Goal: Communication & Community: Ask a question

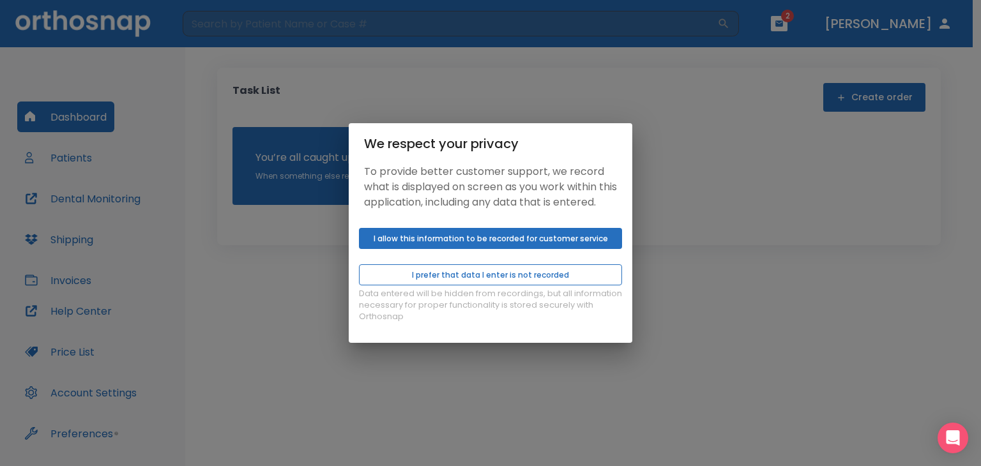
click at [436, 285] on button "I prefer that data I enter is not recorded" at bounding box center [490, 275] width 263 height 21
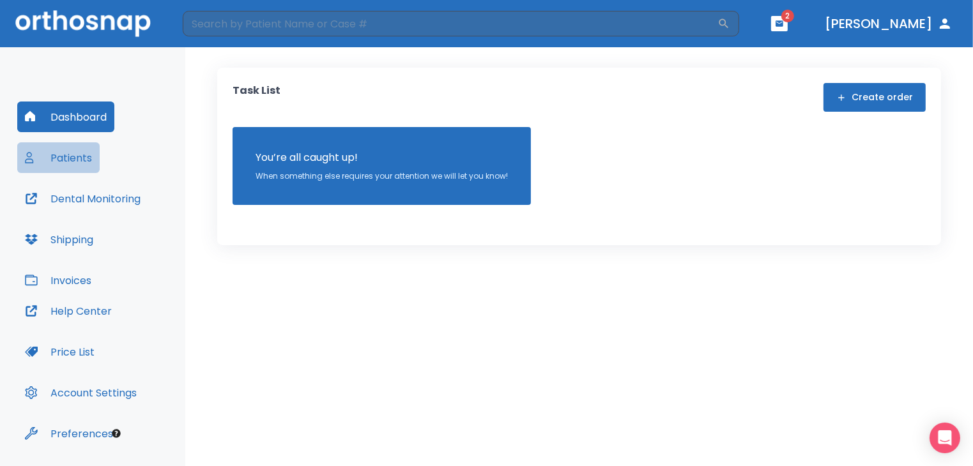
click at [59, 162] on button "Patients" at bounding box center [58, 157] width 82 height 31
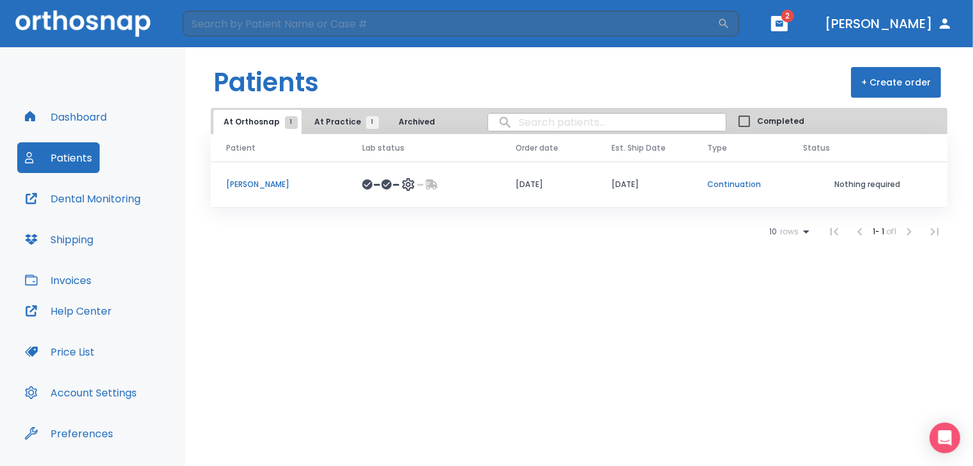
click at [836, 23] on header "​ 2 [PERSON_NAME]" at bounding box center [486, 23] width 973 height 47
click at [794, 19] on span "2" at bounding box center [787, 16] width 13 height 13
click at [256, 187] on p "[PERSON_NAME]" at bounding box center [278, 185] width 105 height 12
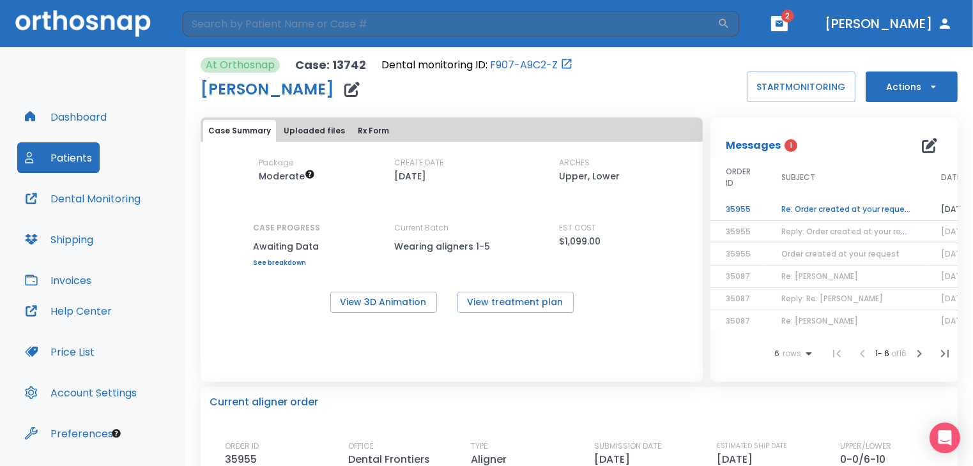
click at [819, 212] on td "Re: Order created at your request" at bounding box center [846, 210] width 160 height 22
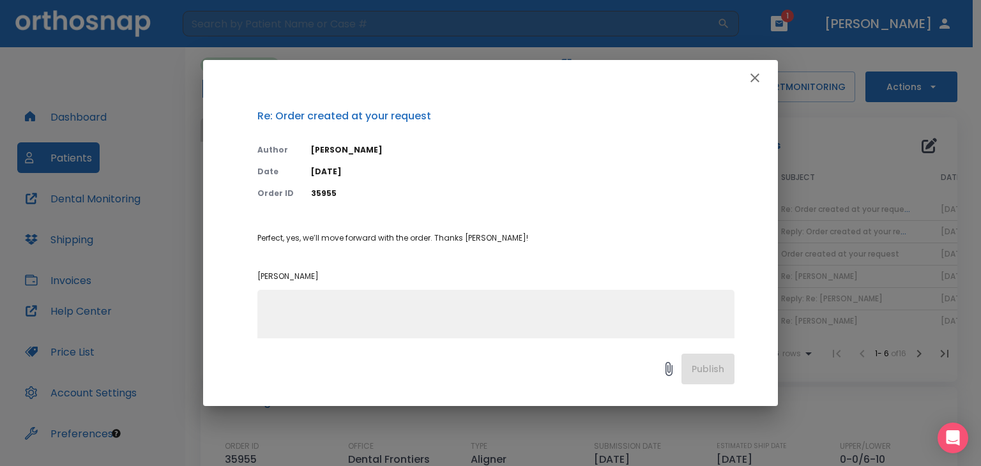
click at [356, 312] on textarea at bounding box center [496, 347] width 462 height 88
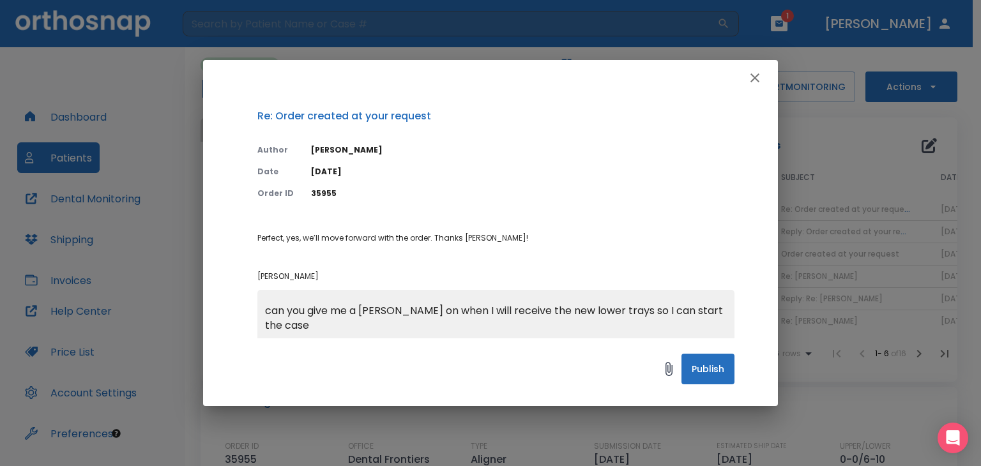
type textarea "can you give me a [PERSON_NAME] on when I will receive the new lower trays so I…"
click at [691, 380] on button "Publish" at bounding box center [708, 369] width 53 height 31
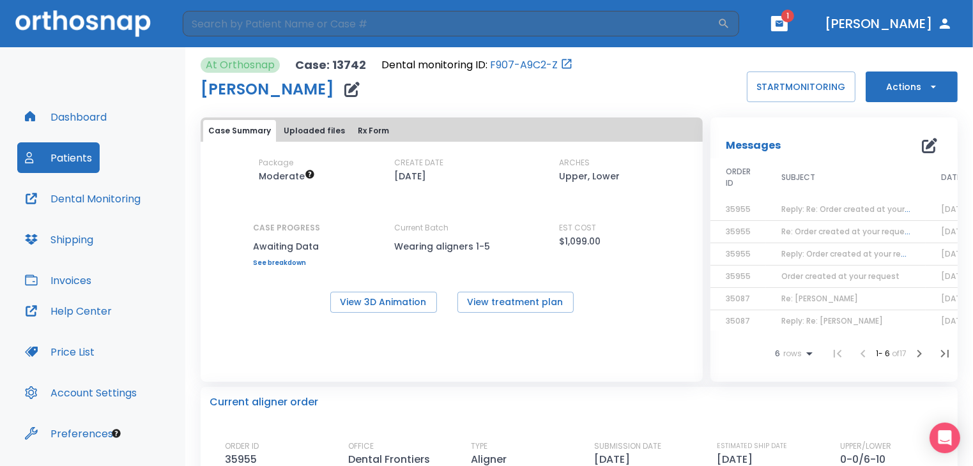
click at [788, 22] on button "button" at bounding box center [779, 23] width 17 height 15
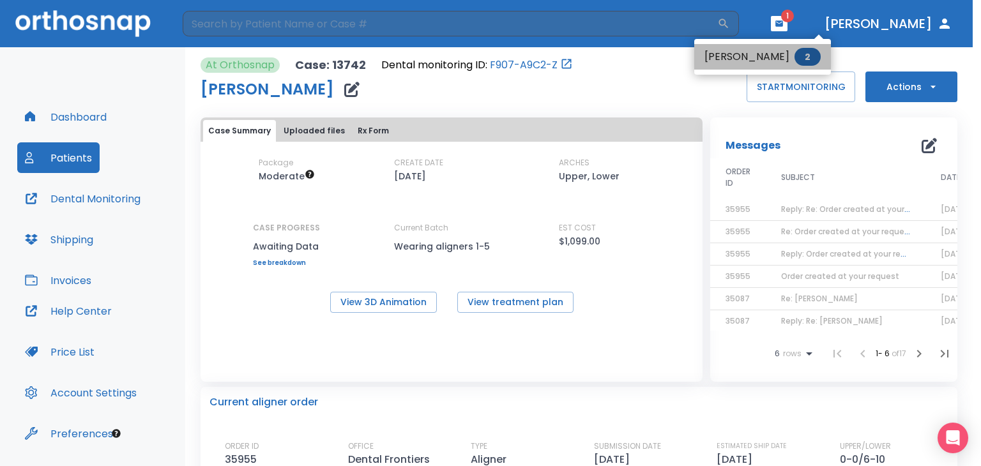
click at [780, 58] on li "[PERSON_NAME] 2" at bounding box center [763, 57] width 137 height 26
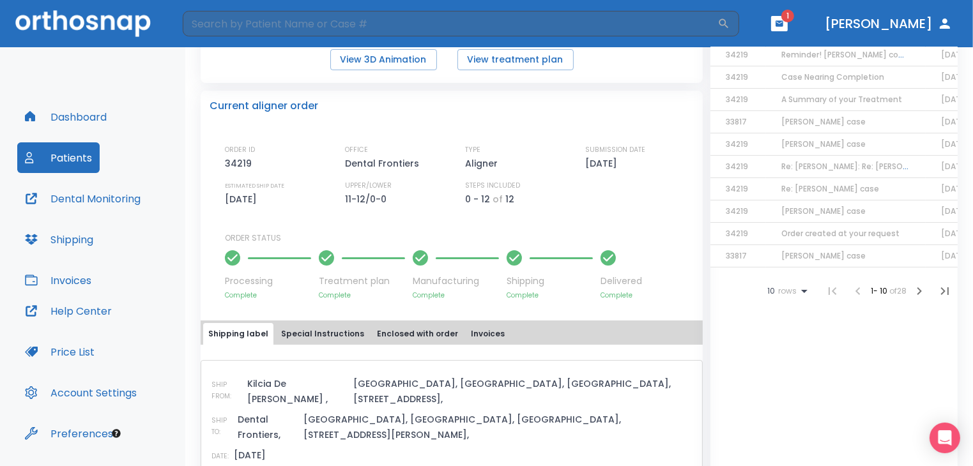
scroll to position [64, 0]
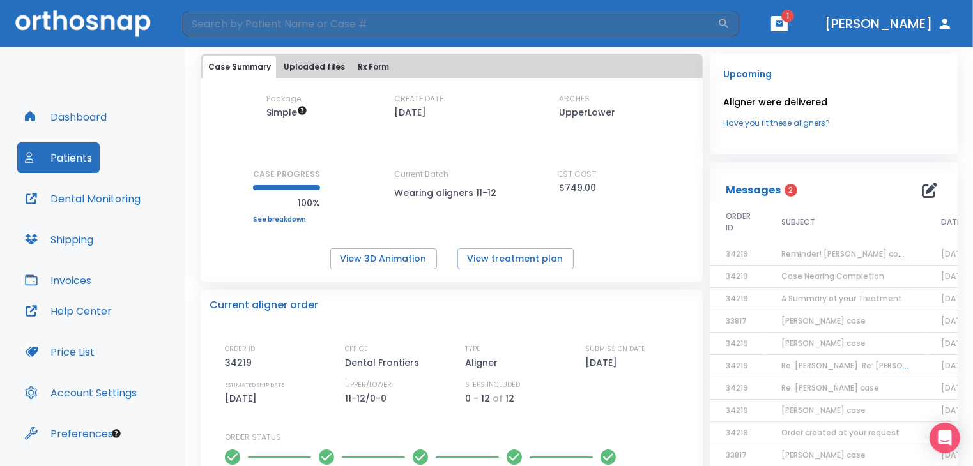
click at [785, 192] on span "2" at bounding box center [791, 190] width 13 height 13
click at [788, 29] on button "button" at bounding box center [779, 23] width 17 height 15
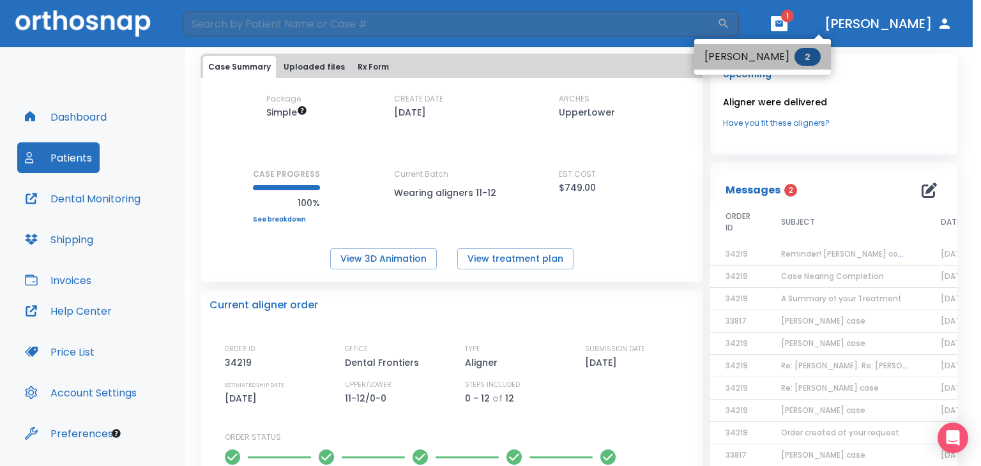
click at [810, 52] on span "2" at bounding box center [808, 57] width 26 height 18
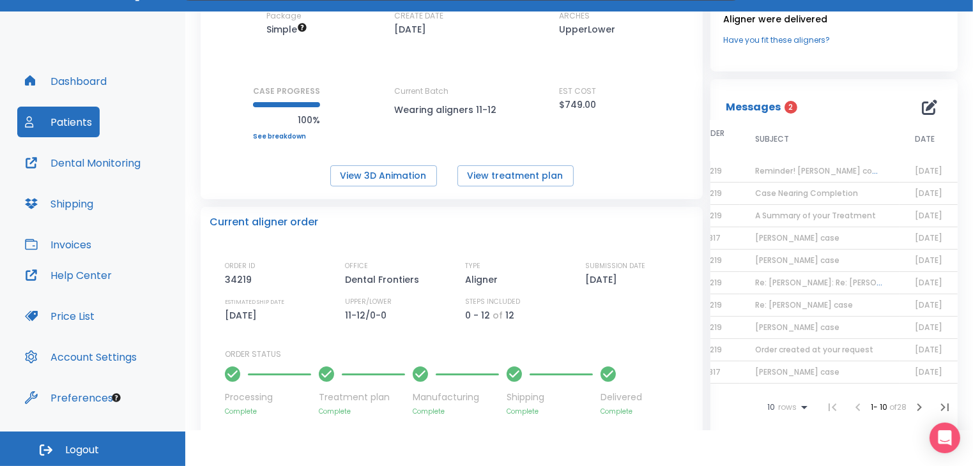
scroll to position [0, 0]
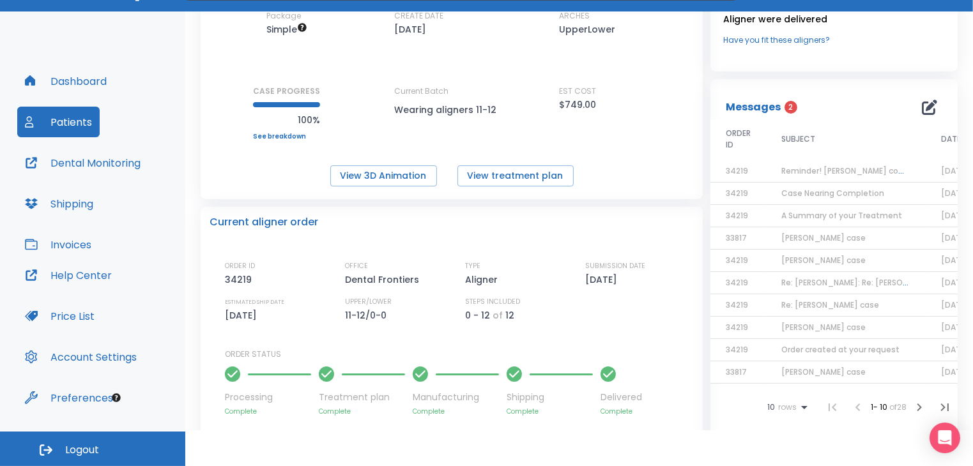
click at [785, 107] on span "2" at bounding box center [791, 107] width 13 height 13
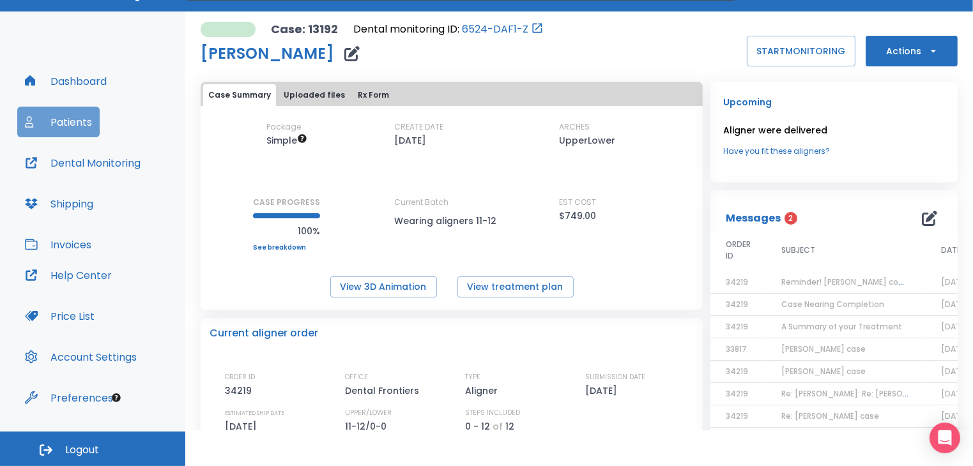
click at [69, 123] on button "Patients" at bounding box center [58, 122] width 82 height 31
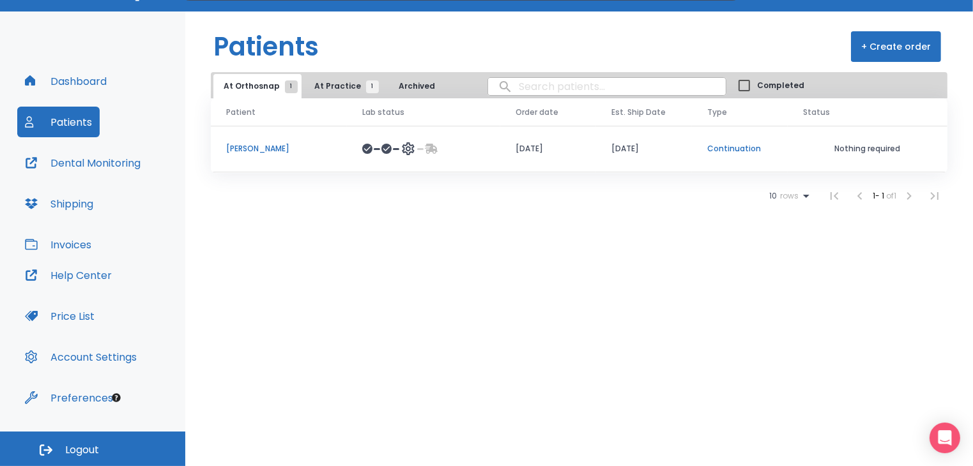
click at [266, 150] on p "[PERSON_NAME]" at bounding box center [278, 149] width 105 height 12
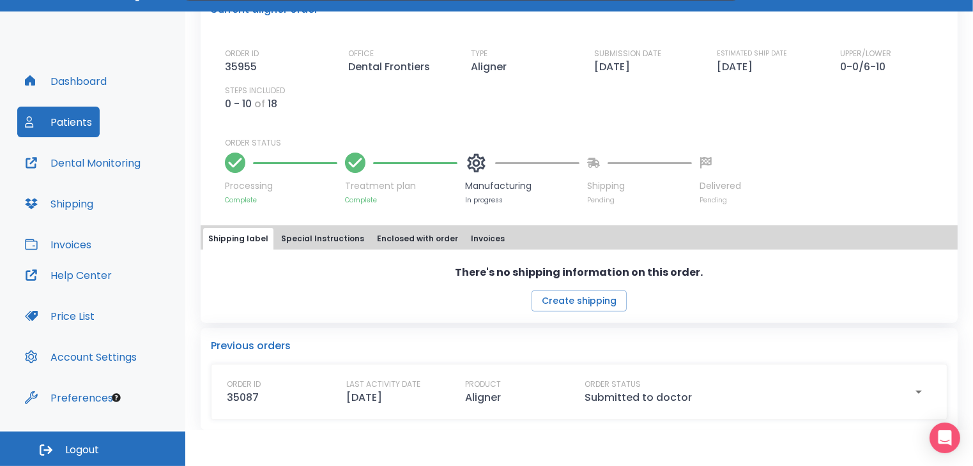
scroll to position [367, 0]
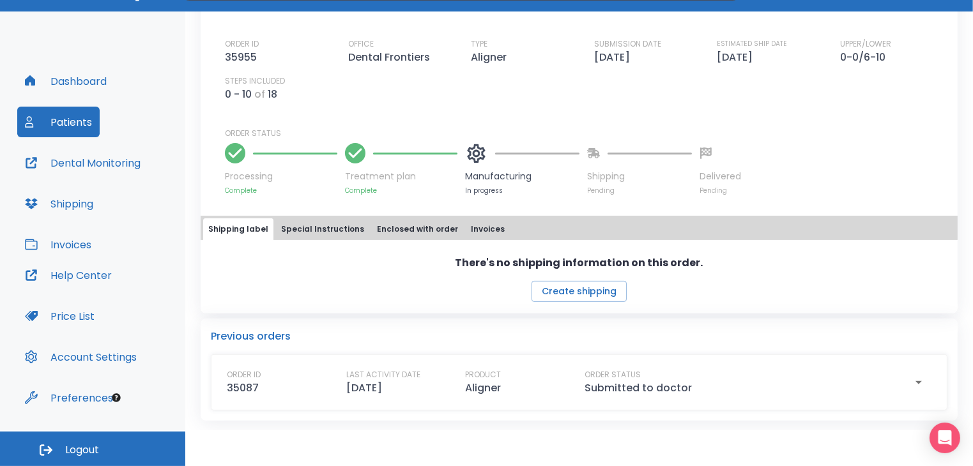
click at [911, 384] on icon "button" at bounding box center [918, 382] width 15 height 15
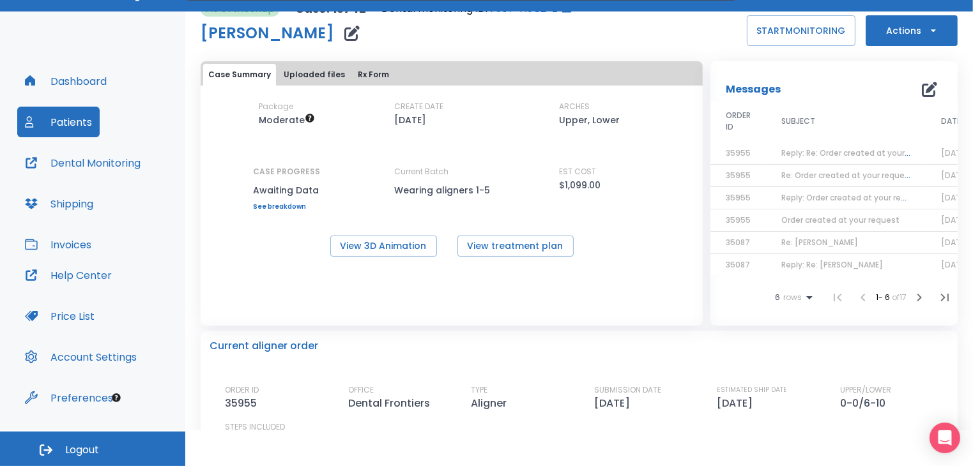
scroll to position [0, 0]
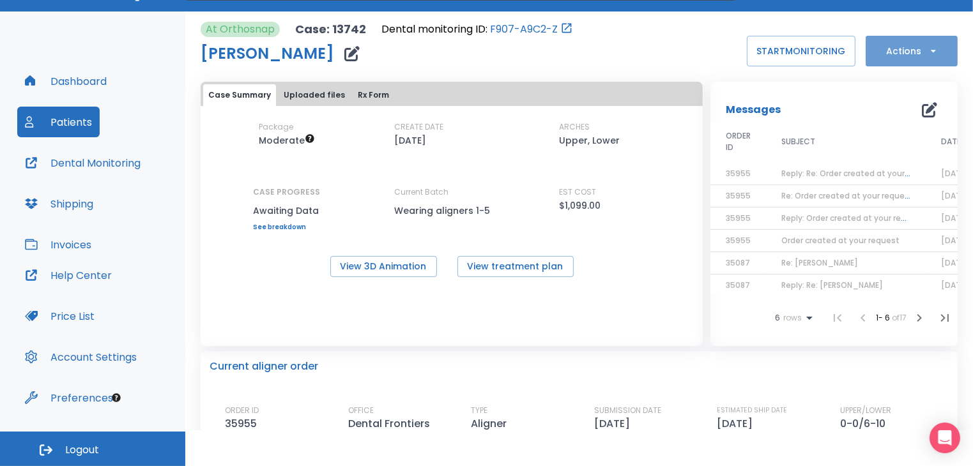
click at [907, 47] on button "Actions" at bounding box center [912, 51] width 92 height 31
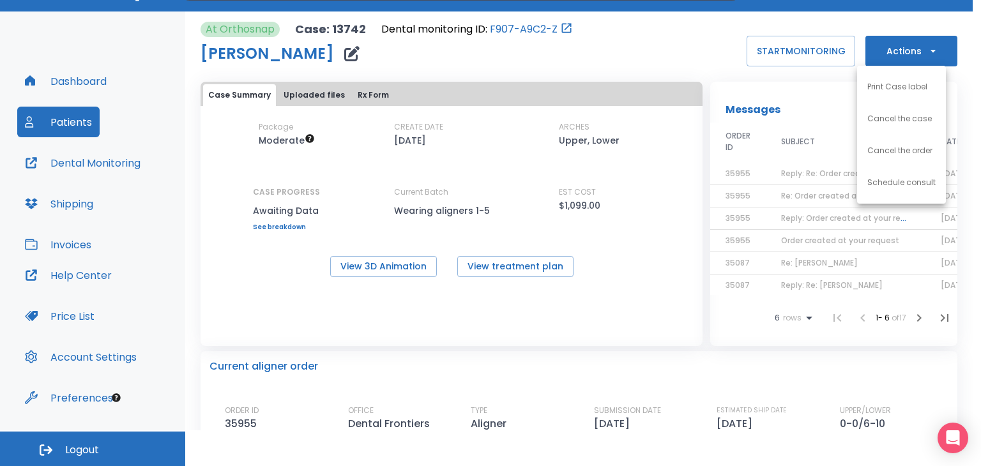
click at [603, 67] on div at bounding box center [490, 233] width 981 height 466
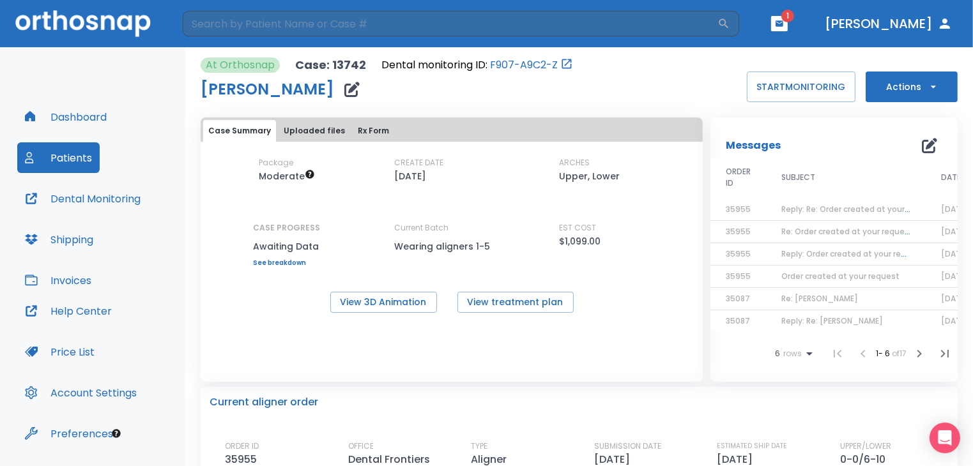
click at [887, 26] on button "[PERSON_NAME]" at bounding box center [889, 23] width 138 height 23
click at [941, 26] on icon "button" at bounding box center [945, 24] width 10 height 10
click at [794, 20] on span "1" at bounding box center [787, 16] width 13 height 13
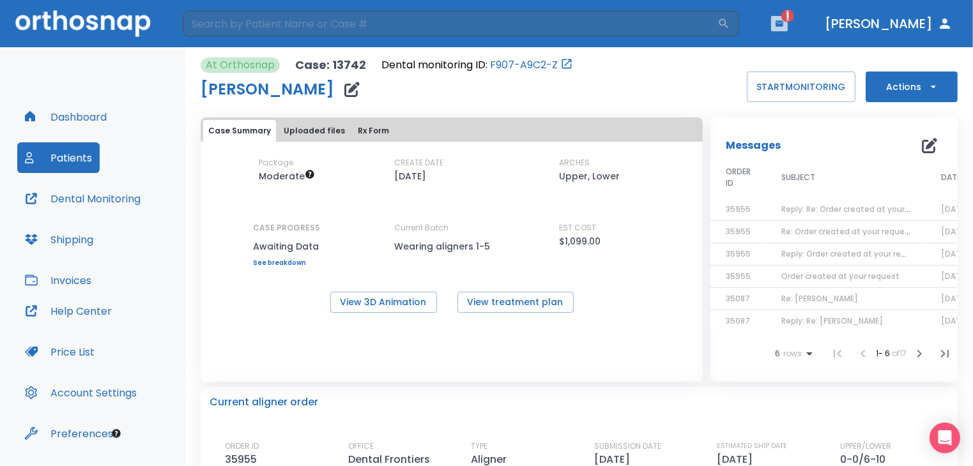
click at [784, 27] on icon "button" at bounding box center [779, 23] width 9 height 9
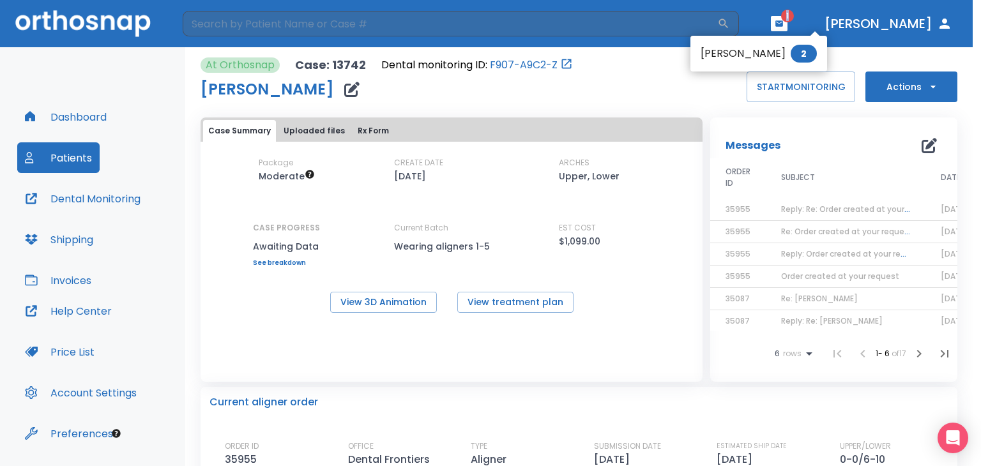
click at [829, 27] on div at bounding box center [490, 233] width 981 height 466
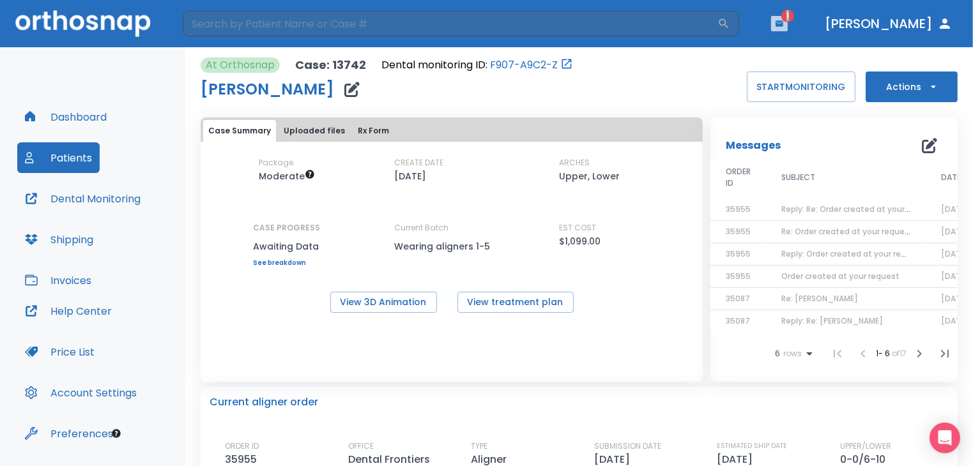
click at [784, 27] on icon "button" at bounding box center [779, 23] width 9 height 9
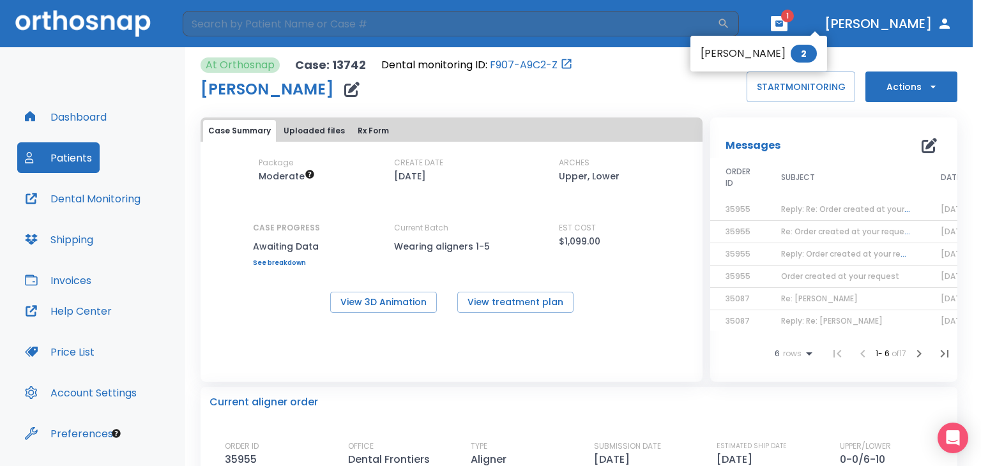
drag, startPoint x: 969, startPoint y: 226, endPoint x: 976, endPoint y: 289, distance: 64.3
click at [976, 292] on div at bounding box center [490, 233] width 981 height 466
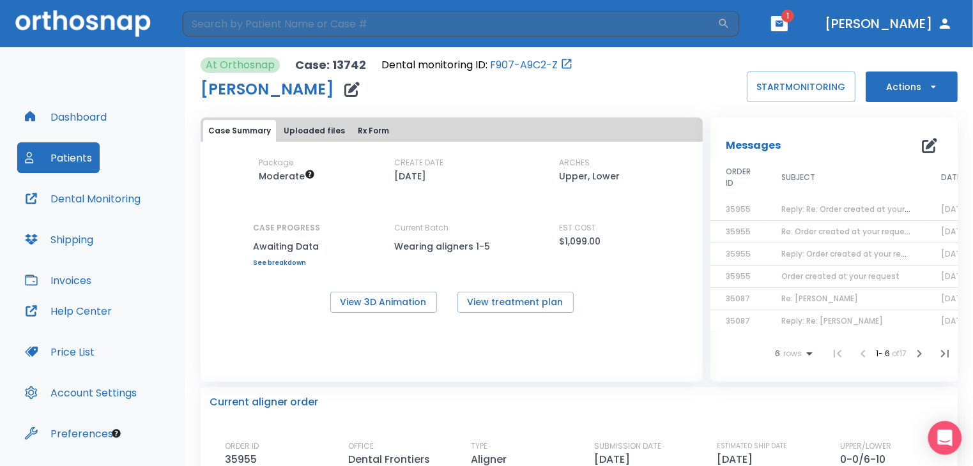
click at [947, 437] on icon "Open Intercom Messenger" at bounding box center [944, 438] width 15 height 17
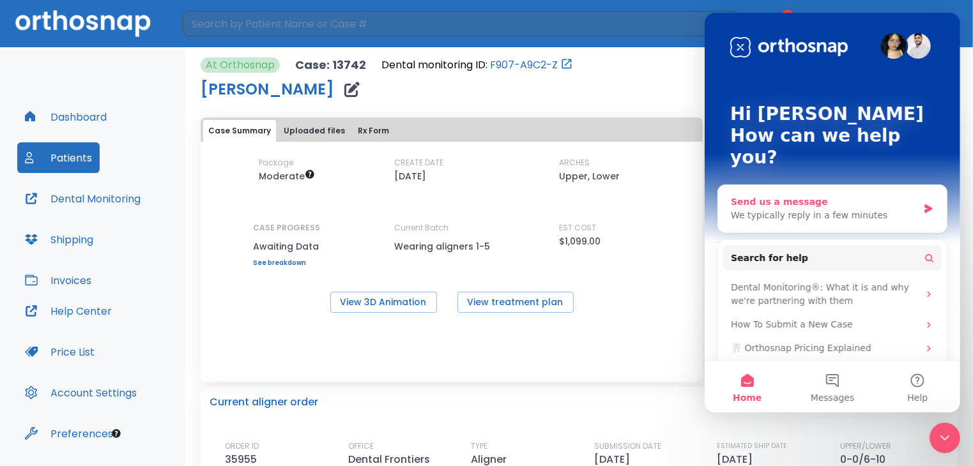
click at [741, 209] on div "We typically reply in a few minutes" at bounding box center [823, 215] width 187 height 13
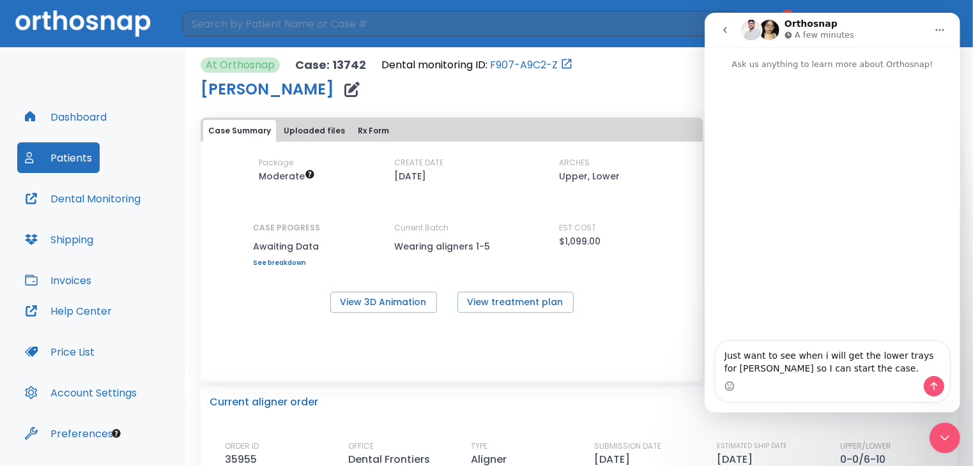
type textarea "Just want to see when i will get the lower trays for [PERSON_NAME] so I can sta…"
click at [931, 384] on icon "Send a message…" at bounding box center [933, 386] width 10 height 10
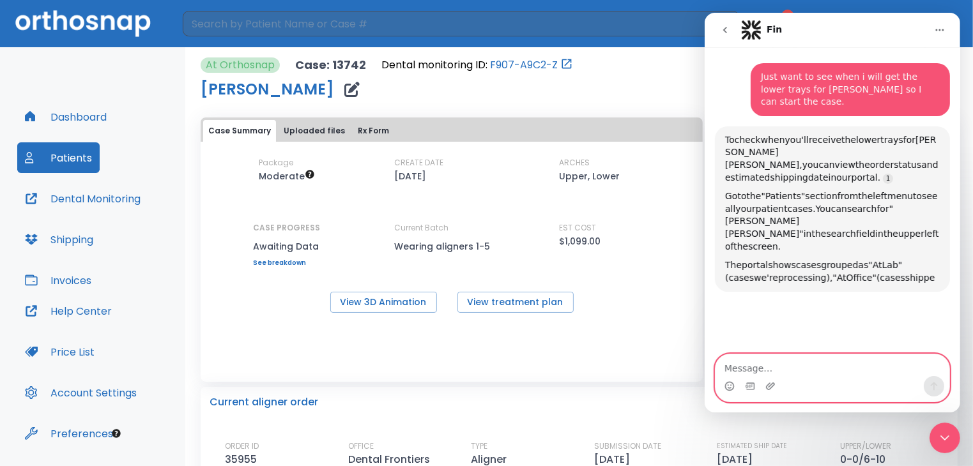
scroll to position [81, 0]
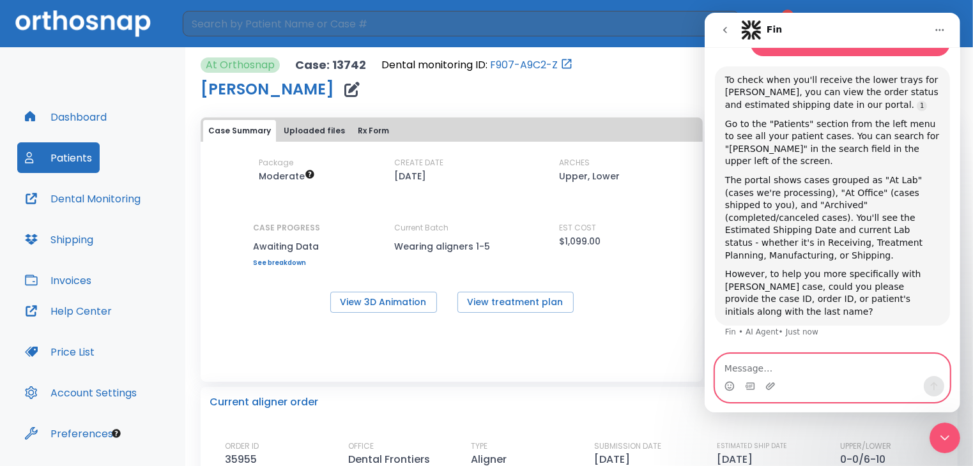
click at [769, 371] on textarea "Message…" at bounding box center [832, 366] width 234 height 22
type textarea "13742"
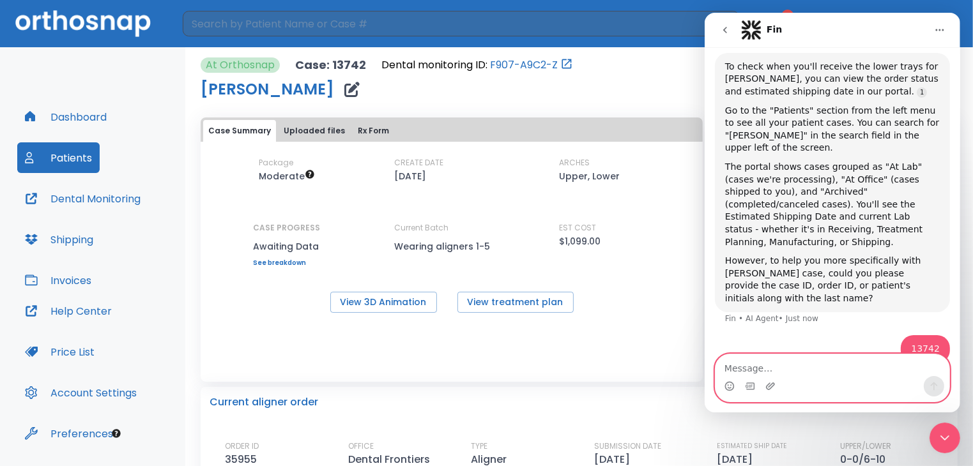
scroll to position [135, 0]
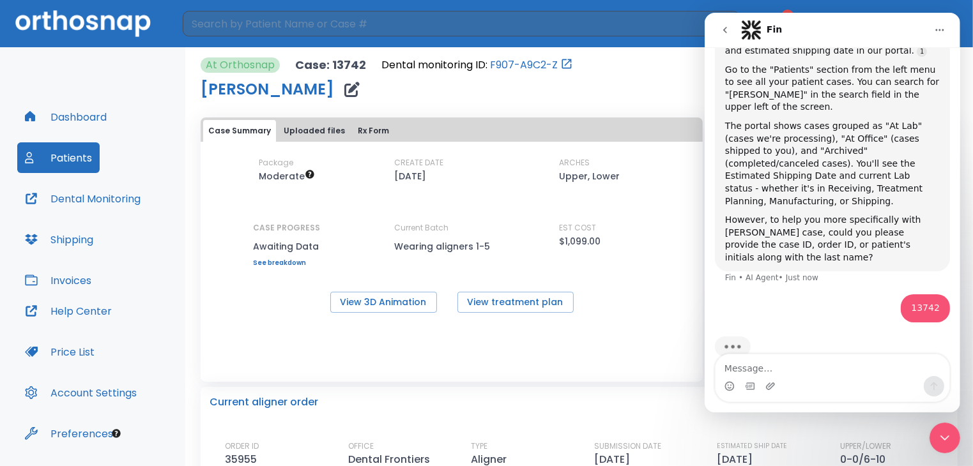
click at [725, 29] on icon "go back" at bounding box center [724, 30] width 10 height 10
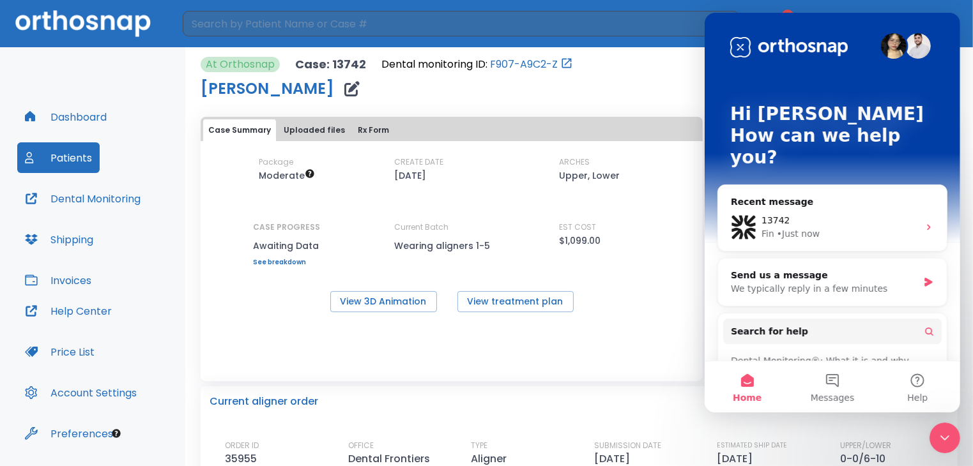
scroll to position [0, 0]
click at [860, 227] on div "Fin • Just now" at bounding box center [839, 233] width 157 height 13
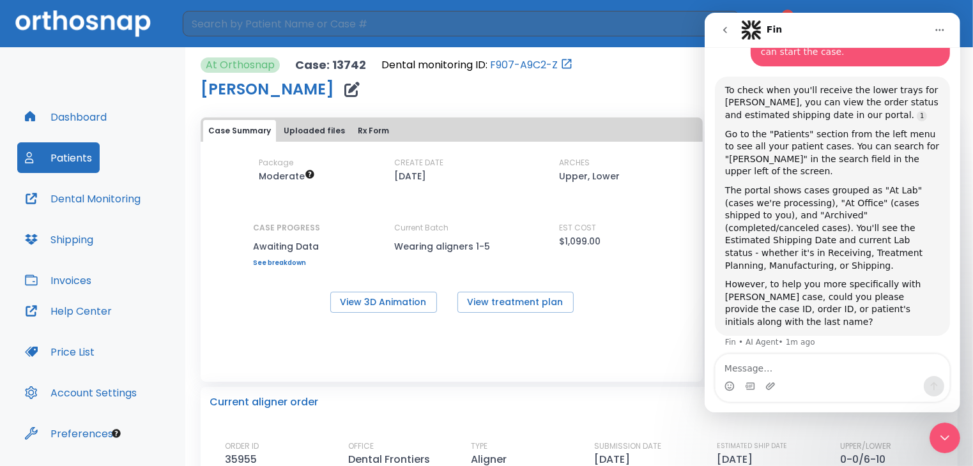
scroll to position [135, 0]
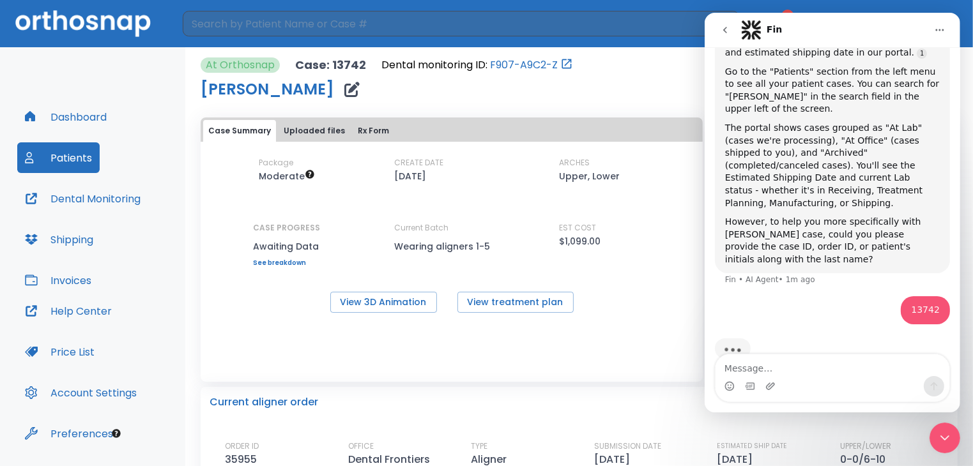
click at [719, 29] on button "go back" at bounding box center [724, 30] width 24 height 24
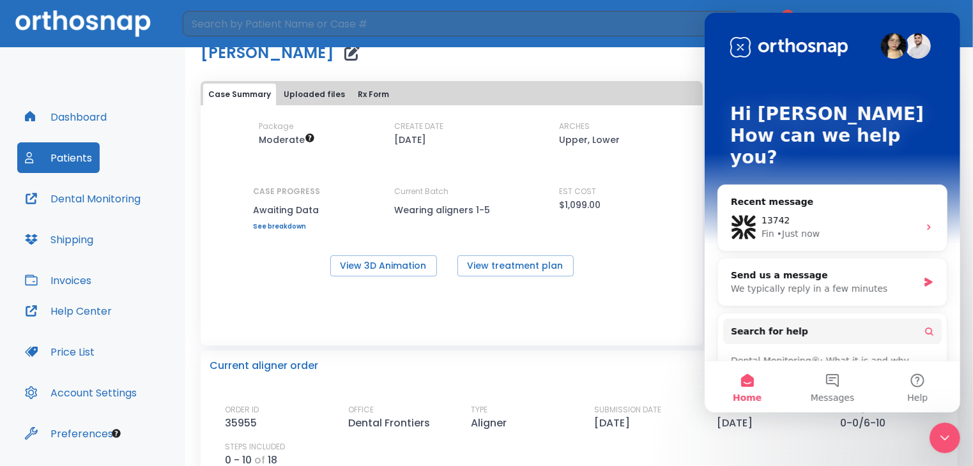
scroll to position [0, 0]
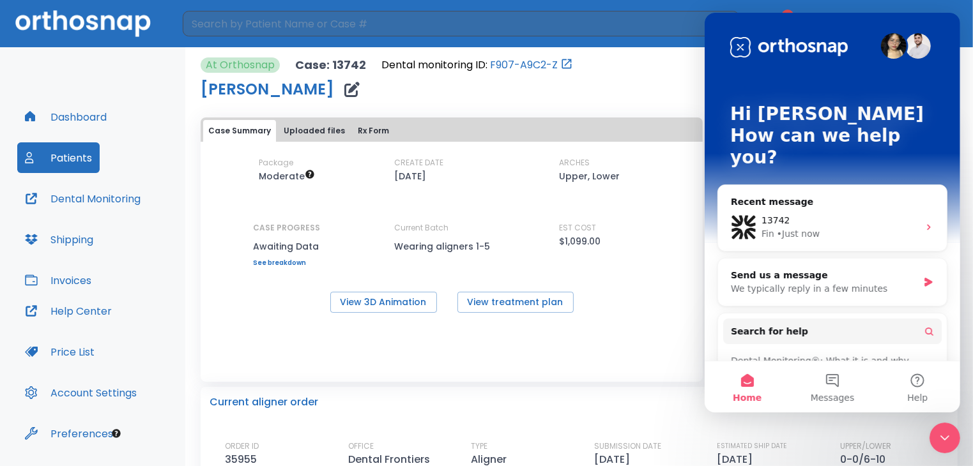
click at [243, 131] on button "Case Summary" at bounding box center [239, 131] width 73 height 22
click at [847, 214] on div "13742" at bounding box center [839, 220] width 157 height 13
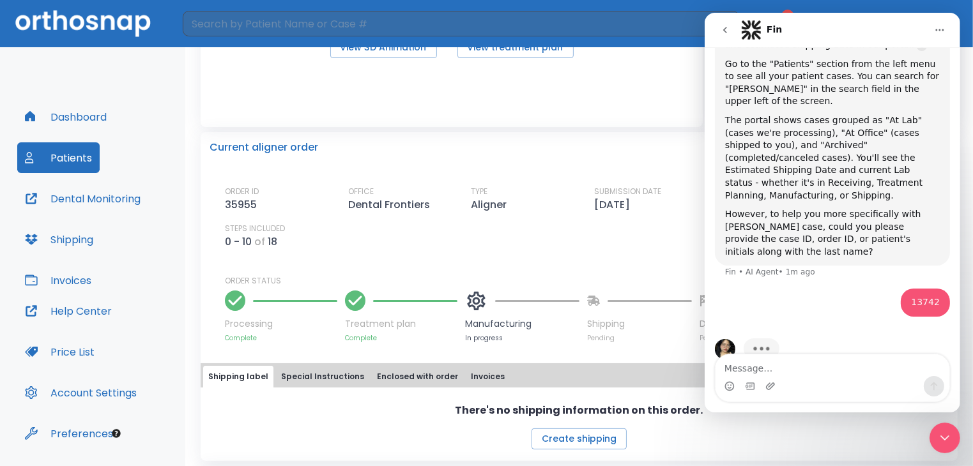
scroll to position [319, 0]
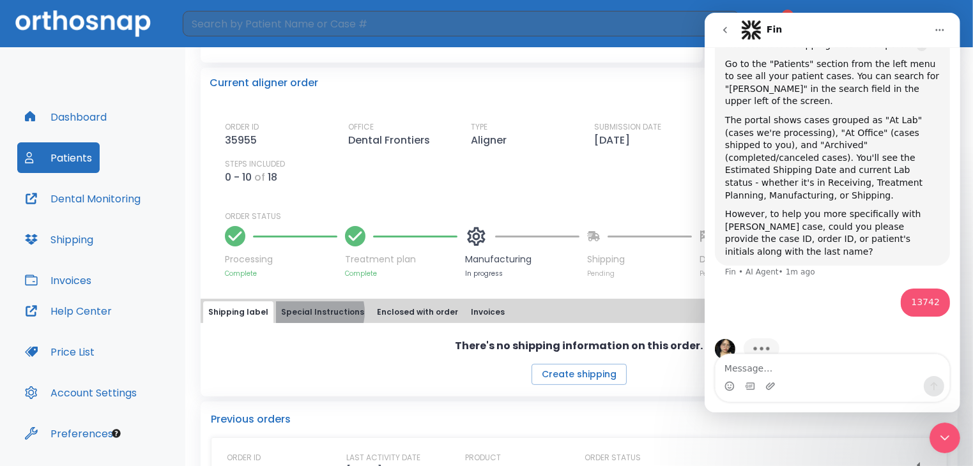
click at [312, 312] on button "Special Instructions" at bounding box center [322, 313] width 93 height 22
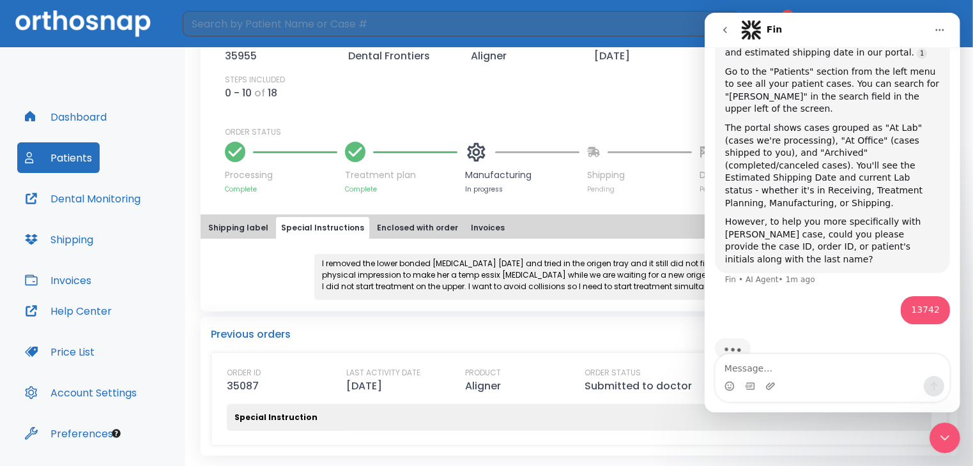
scroll to position [143, 0]
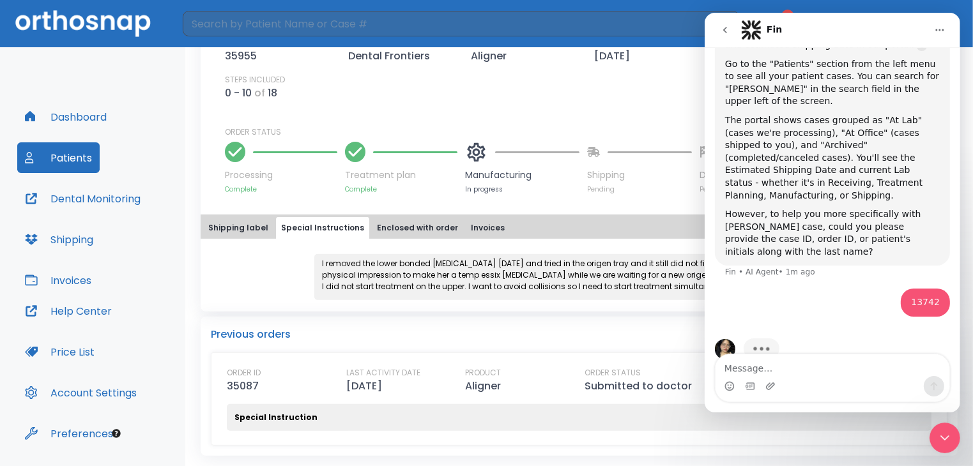
click at [397, 229] on button "Enclosed with order" at bounding box center [417, 228] width 91 height 22
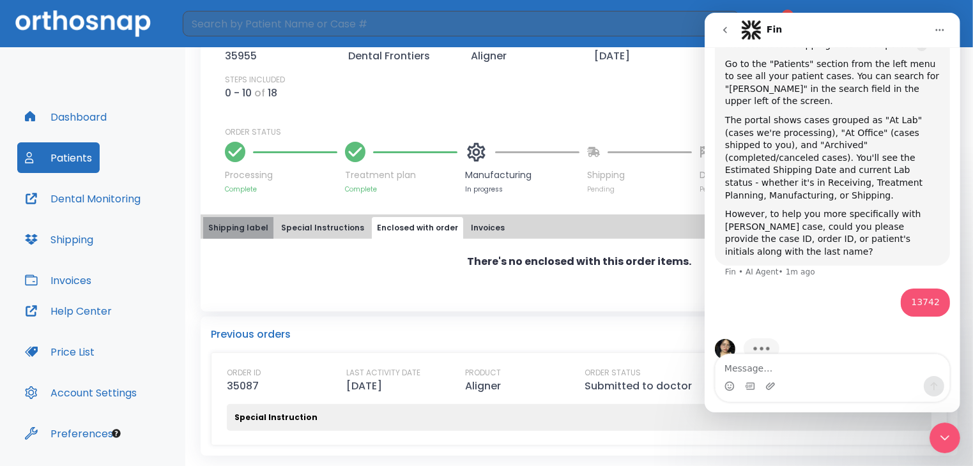
click at [258, 224] on button "Shipping label" at bounding box center [238, 228] width 70 height 22
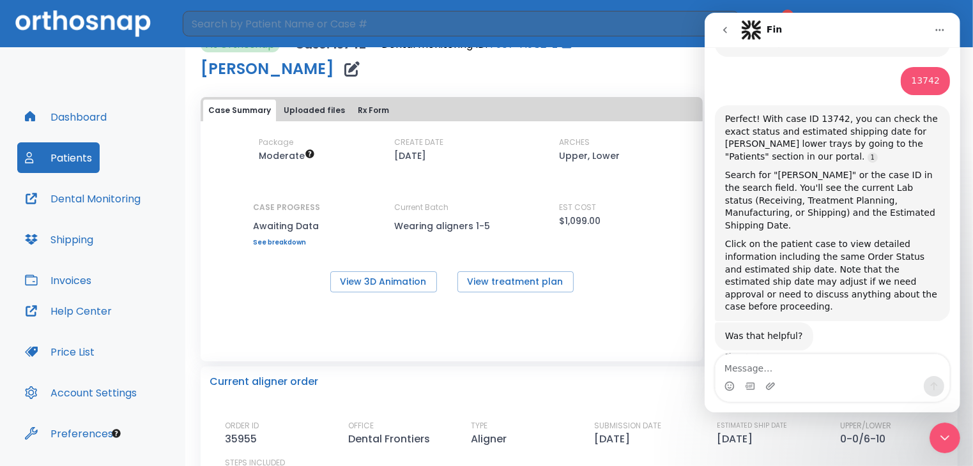
scroll to position [350, 0]
click at [510, 355] on div "Case Summary Uploaded files Rx Form Package Moderate CREATE DATE [DATE] ARCHES …" at bounding box center [452, 229] width 502 height 265
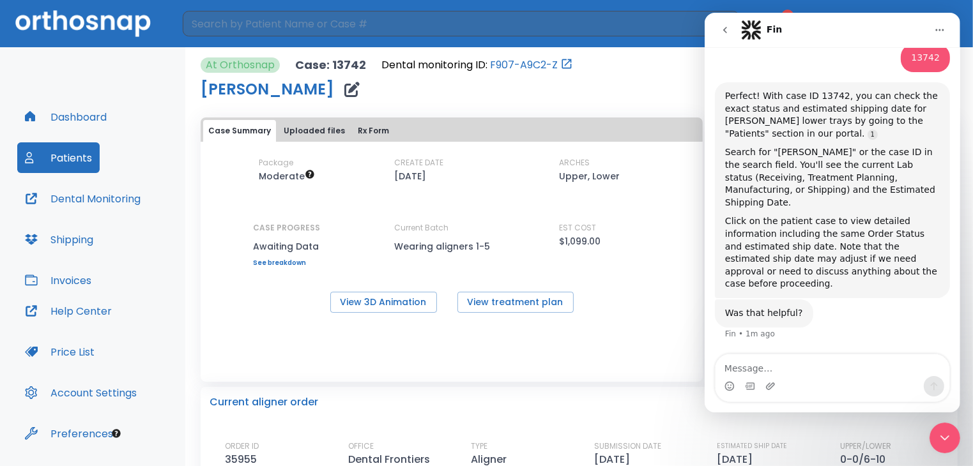
scroll to position [373, 0]
click at [741, 372] on textarea "Message…" at bounding box center [832, 366] width 234 height 22
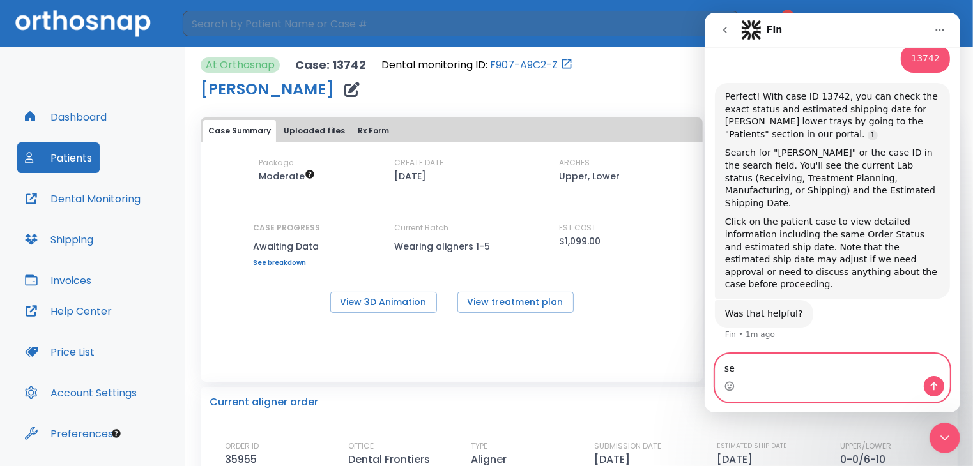
type textarea "s"
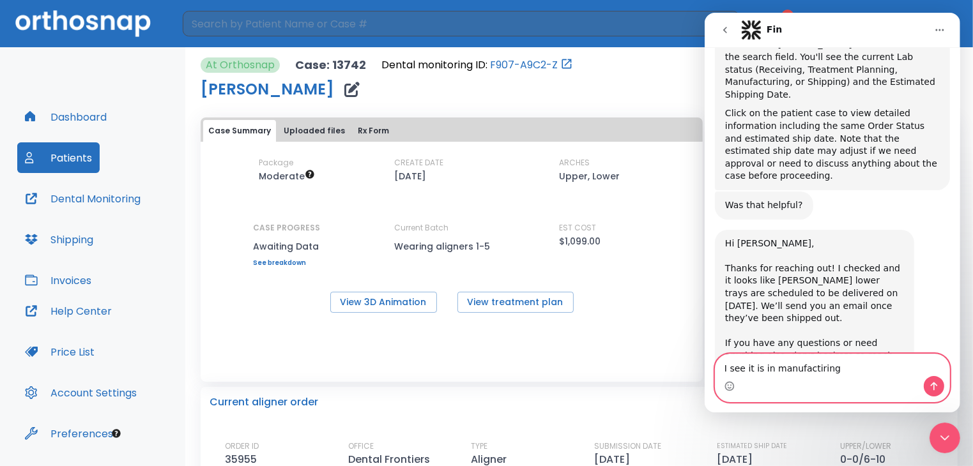
scroll to position [488, 0]
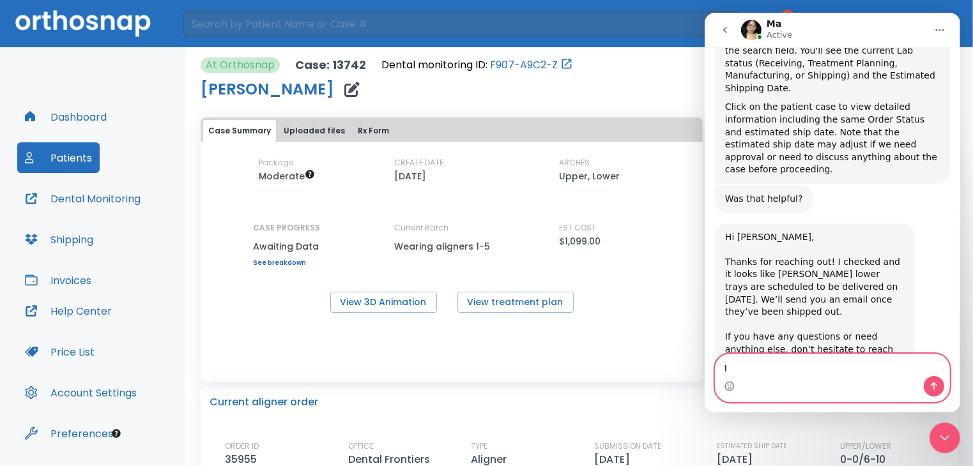
type textarea "I"
type textarea "ok thank you!!"
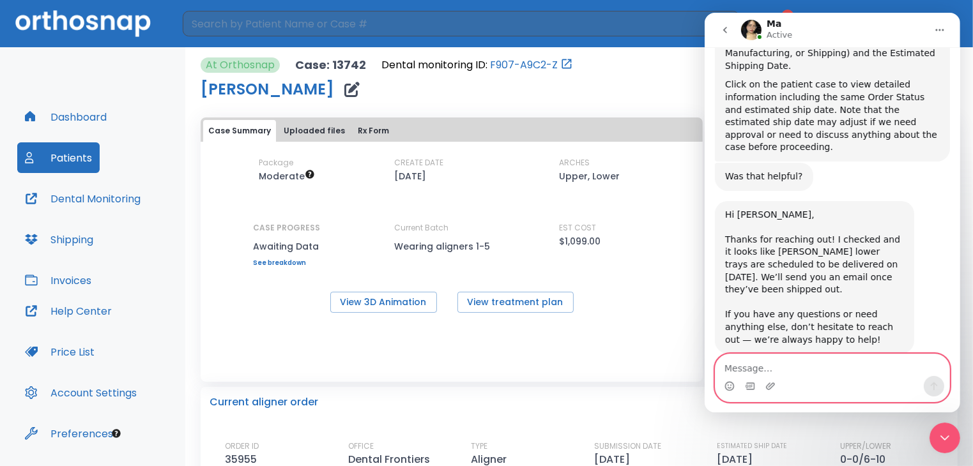
scroll to position [526, 0]
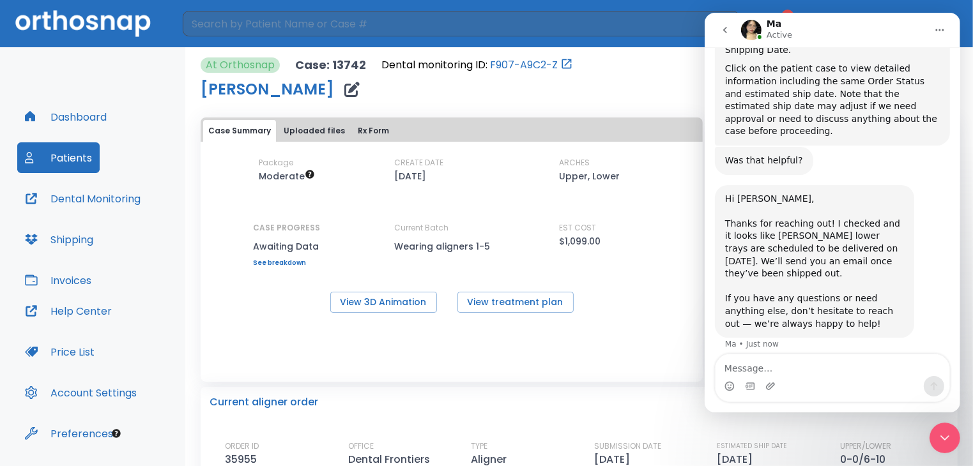
click at [723, 32] on icon "go back" at bounding box center [724, 30] width 10 height 10
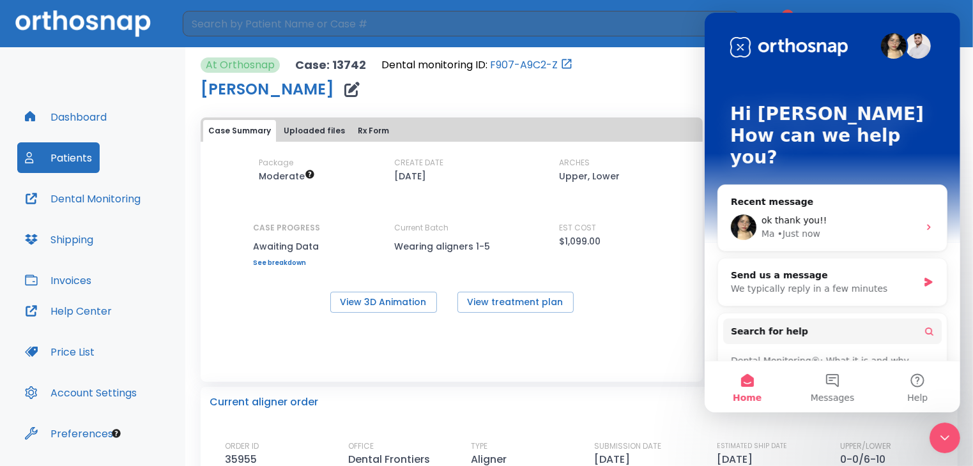
click at [346, 60] on p "Case: 13742" at bounding box center [330, 65] width 71 height 15
click at [923, 222] on icon "Intercom messenger" at bounding box center [928, 227] width 10 height 10
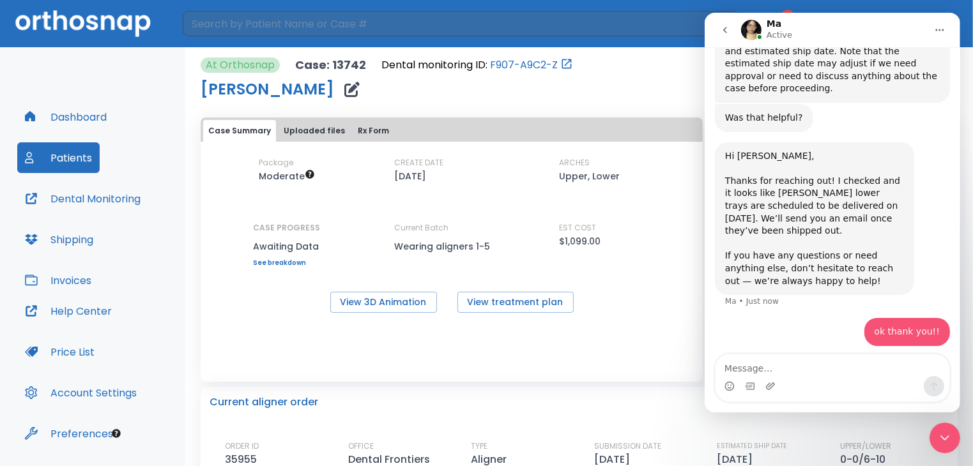
scroll to position [575, 0]
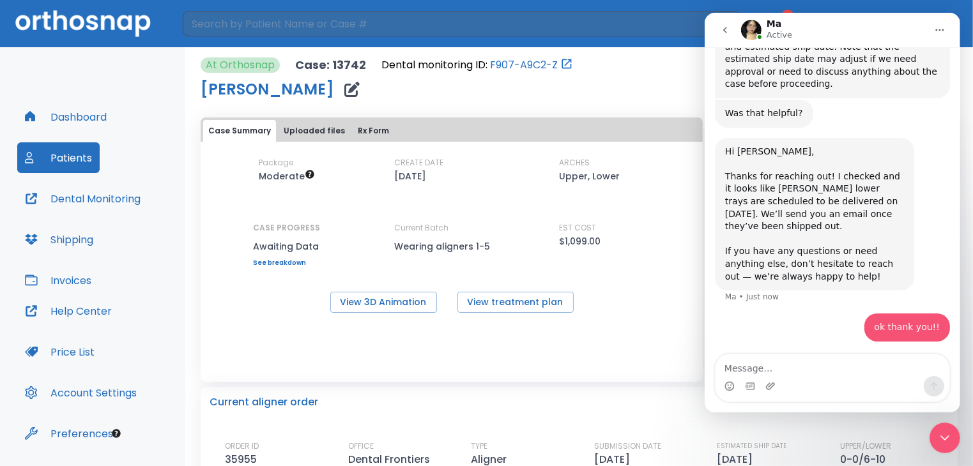
drag, startPoint x: 677, startPoint y: 323, endPoint x: 70, endPoint y: 341, distance: 607.3
click at [677, 323] on div "Case Summary Uploaded files Rx Form Package Moderate CREATE DATE [DATE] ARCHES …" at bounding box center [452, 222] width 502 height 208
click at [946, 437] on icon "Close Intercom Messenger" at bounding box center [944, 437] width 9 height 5
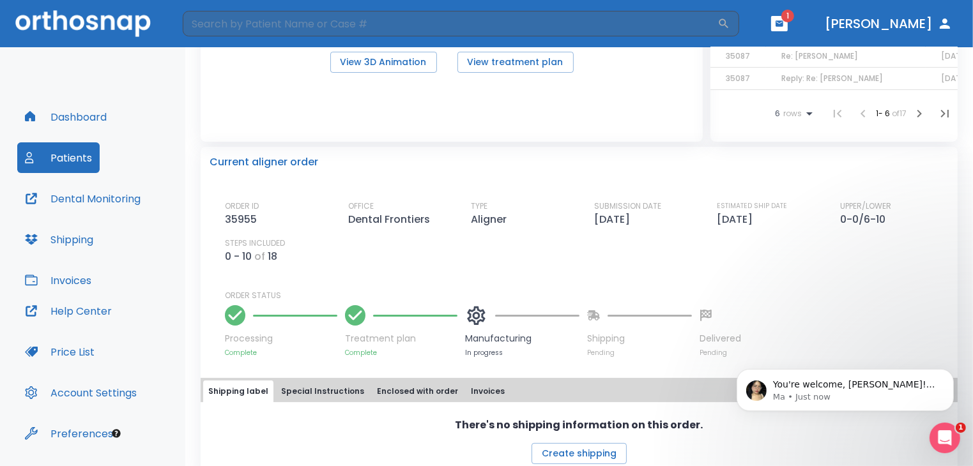
scroll to position [276, 0]
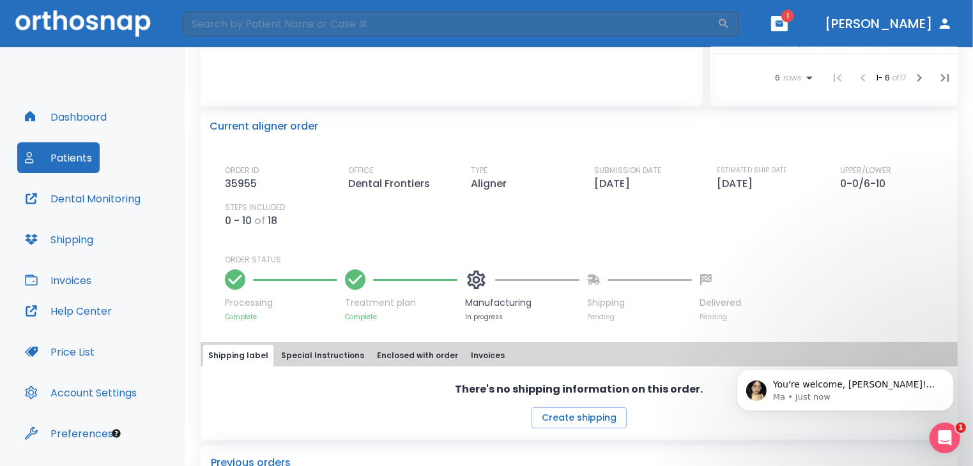
click at [949, 438] on icon "Open Intercom Messenger" at bounding box center [944, 437] width 21 height 21
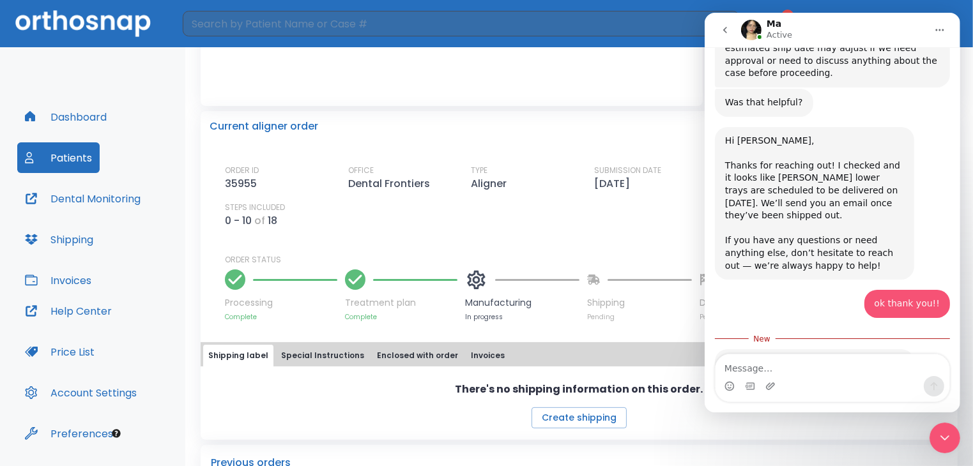
scroll to position [598, 0]
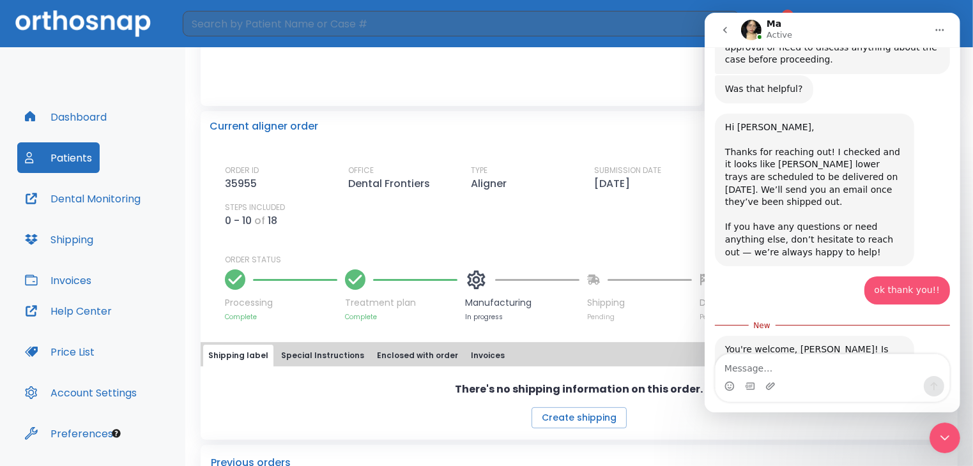
click at [740, 368] on textarea "Message…" at bounding box center [832, 366] width 234 height 22
type textarea "just want to make sure it is steps 1-5."
click at [951, 441] on div "Close Intercom Messenger" at bounding box center [944, 437] width 31 height 31
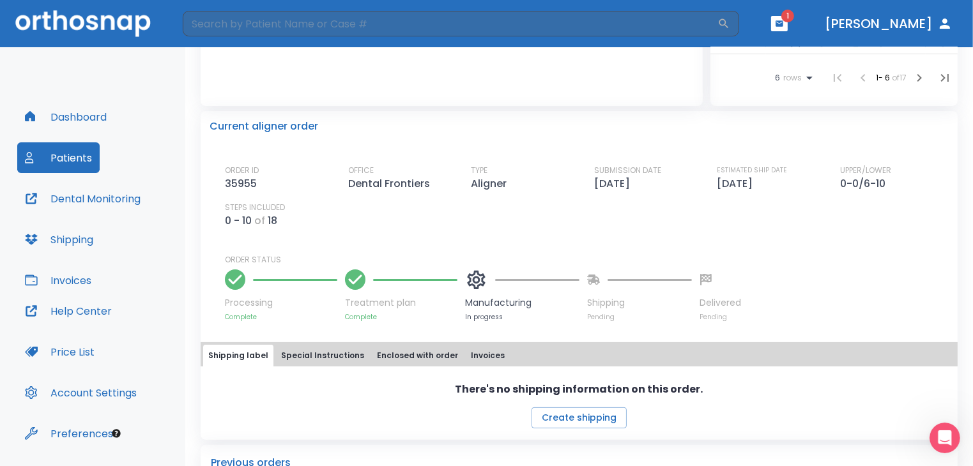
click at [950, 441] on icon "Open Intercom Messenger" at bounding box center [944, 437] width 21 height 21
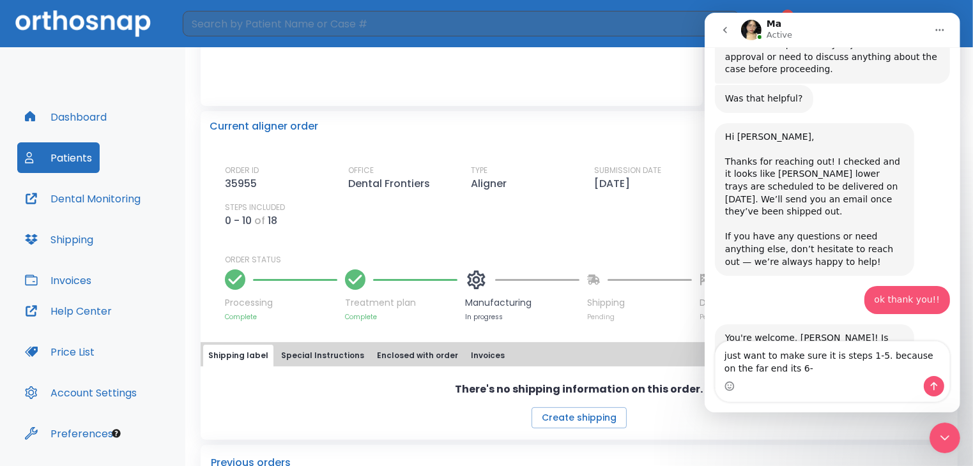
scroll to position [639, 0]
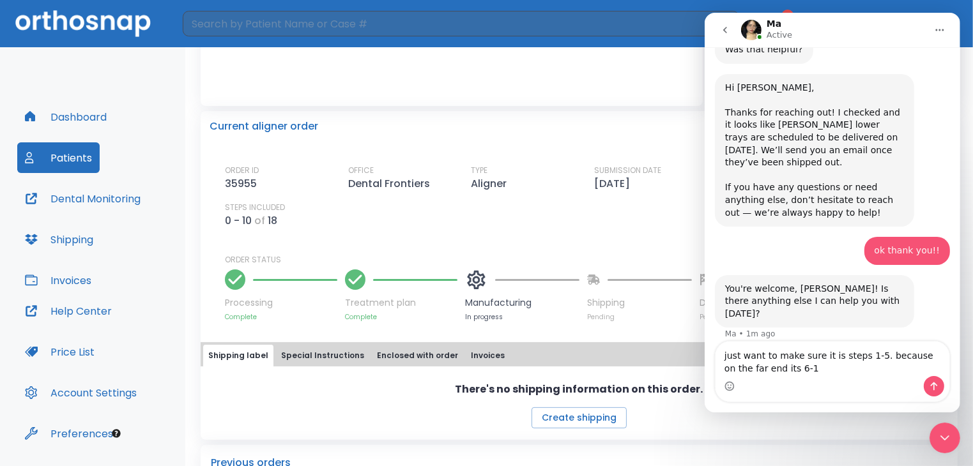
type textarea "just want to make sure it is steps 1-5. because on the far end its 6-10"
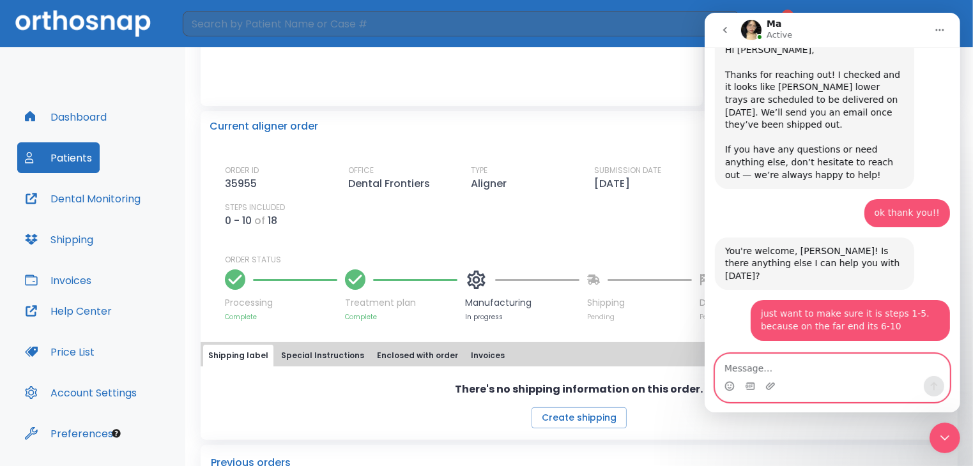
scroll to position [678, 0]
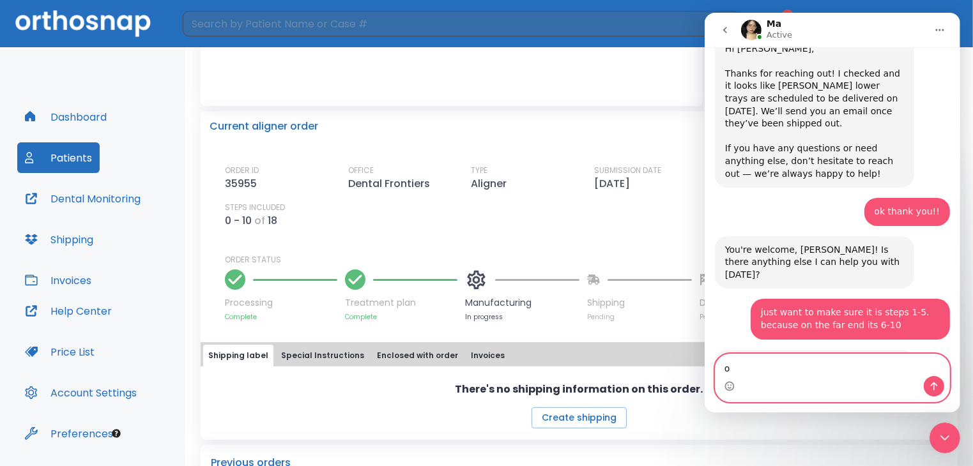
type textarea "ok"
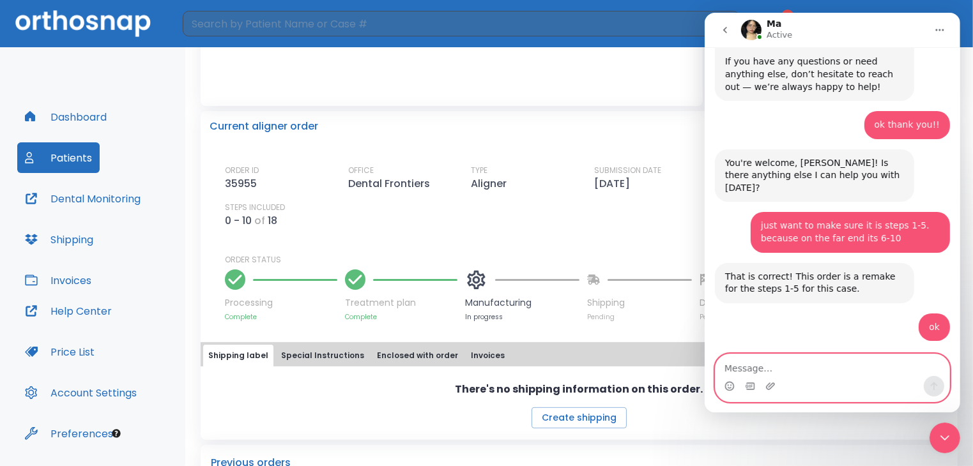
scroll to position [767, 0]
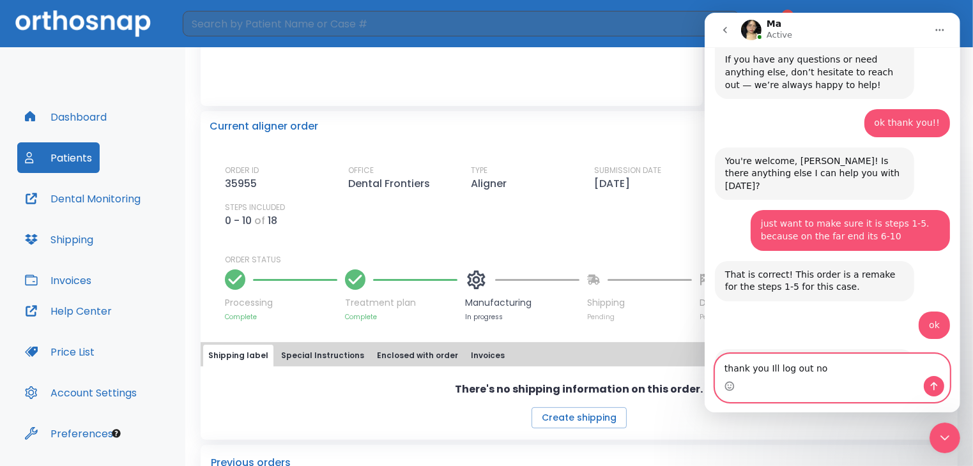
type textarea "thank you Ill log out now"
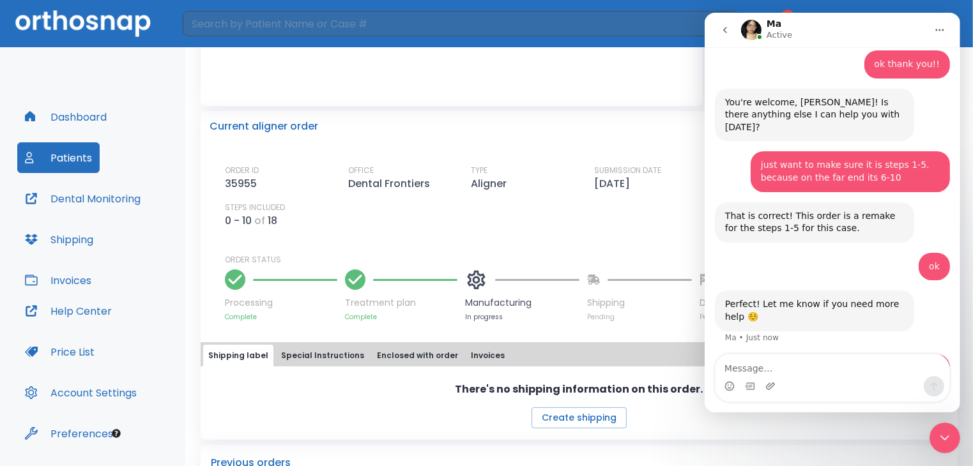
scroll to position [854, 0]
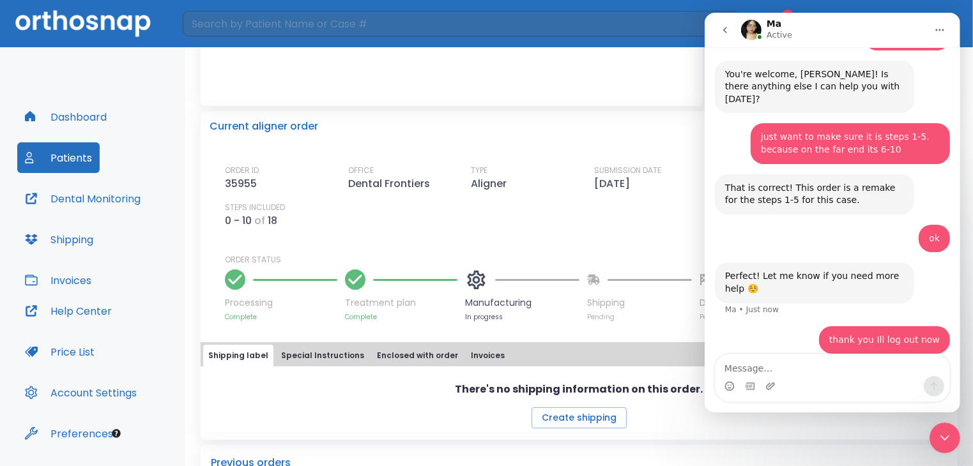
click at [939, 438] on icon "Close Intercom Messenger" at bounding box center [944, 437] width 15 height 15
